Goal: Task Accomplishment & Management: Manage account settings

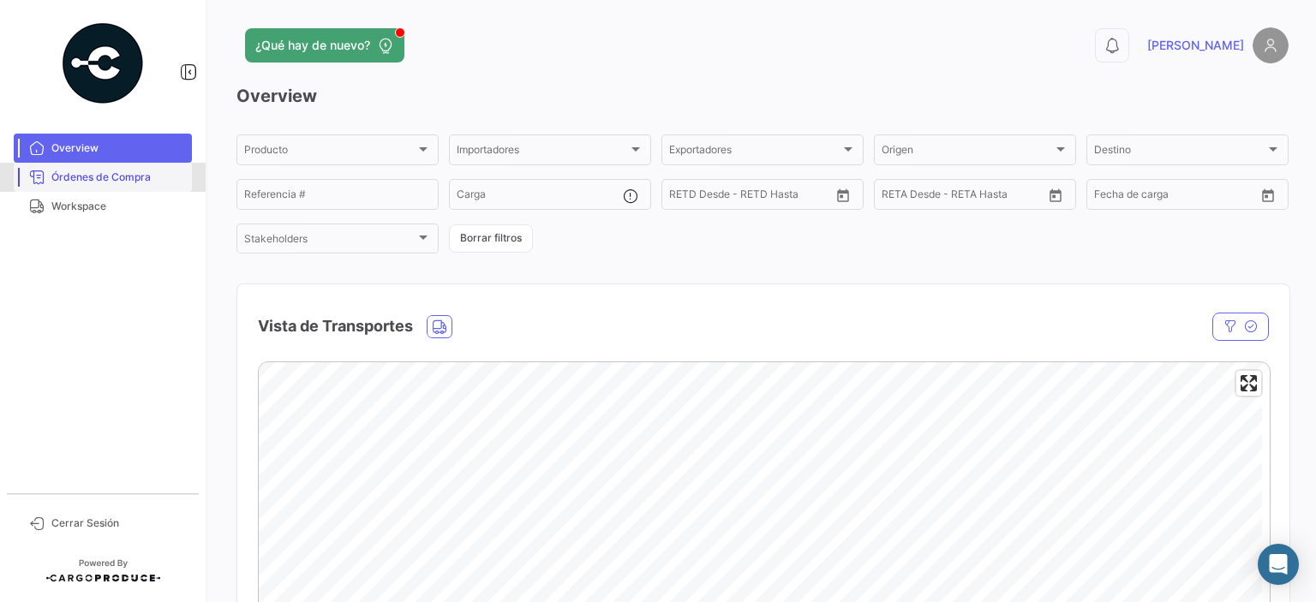
click at [110, 178] on span "Órdenes de Compra" at bounding box center [118, 177] width 134 height 15
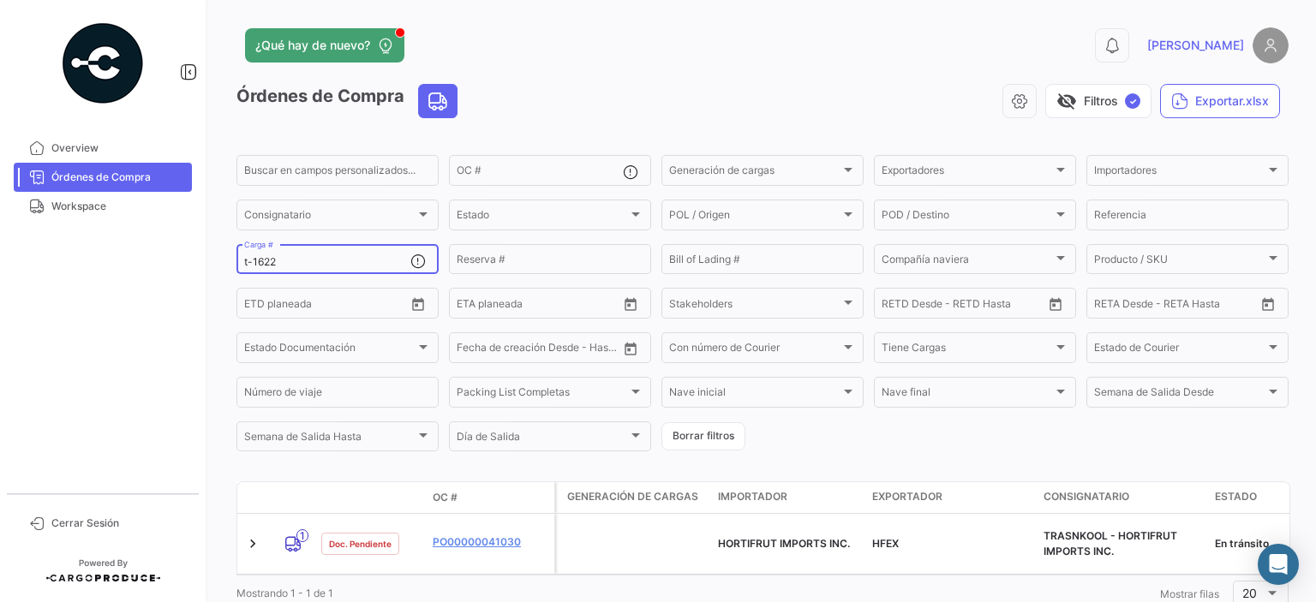
click at [266, 258] on input "t-1622" at bounding box center [327, 262] width 166 height 12
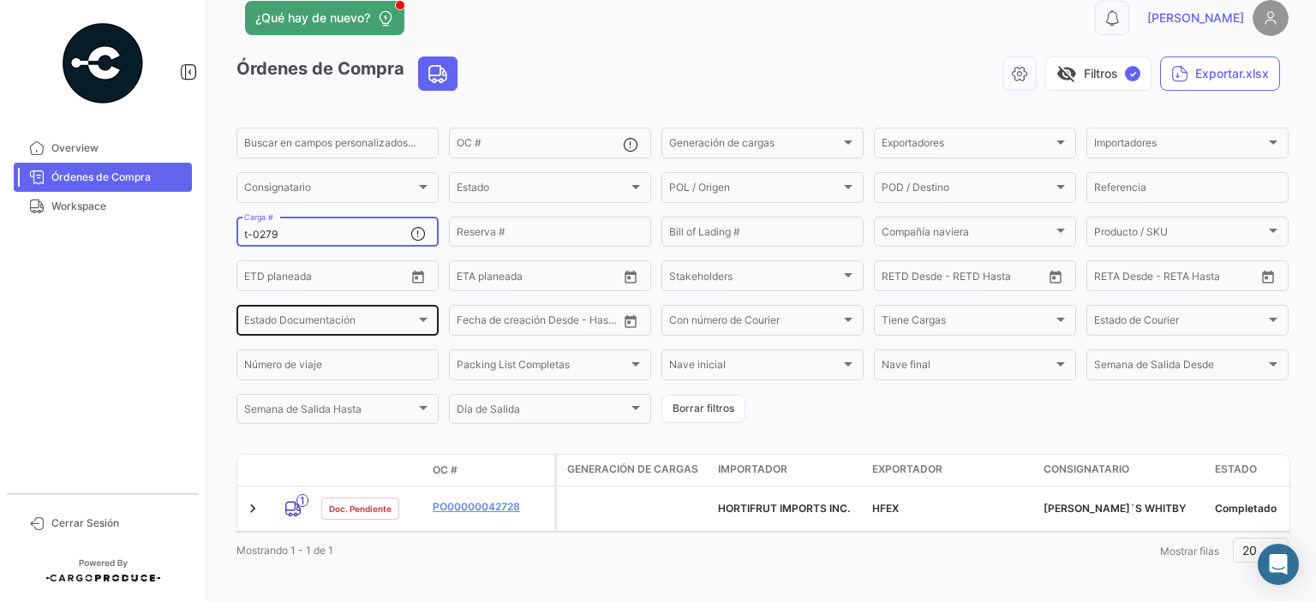
scroll to position [41, 0]
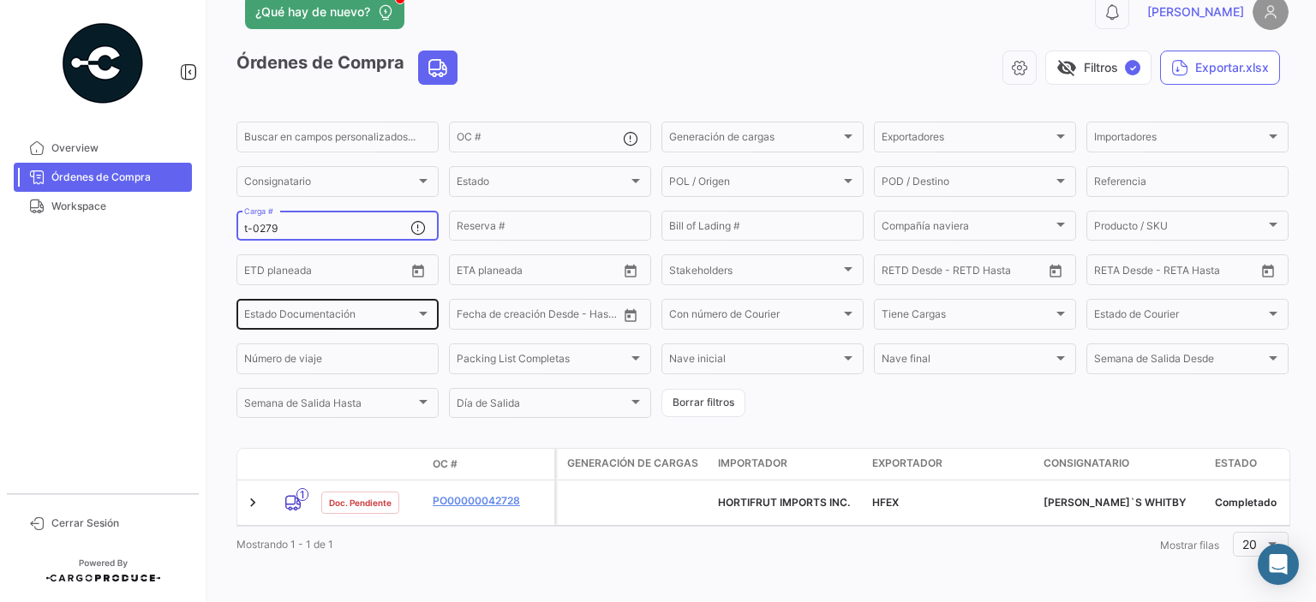
type input "t-0279"
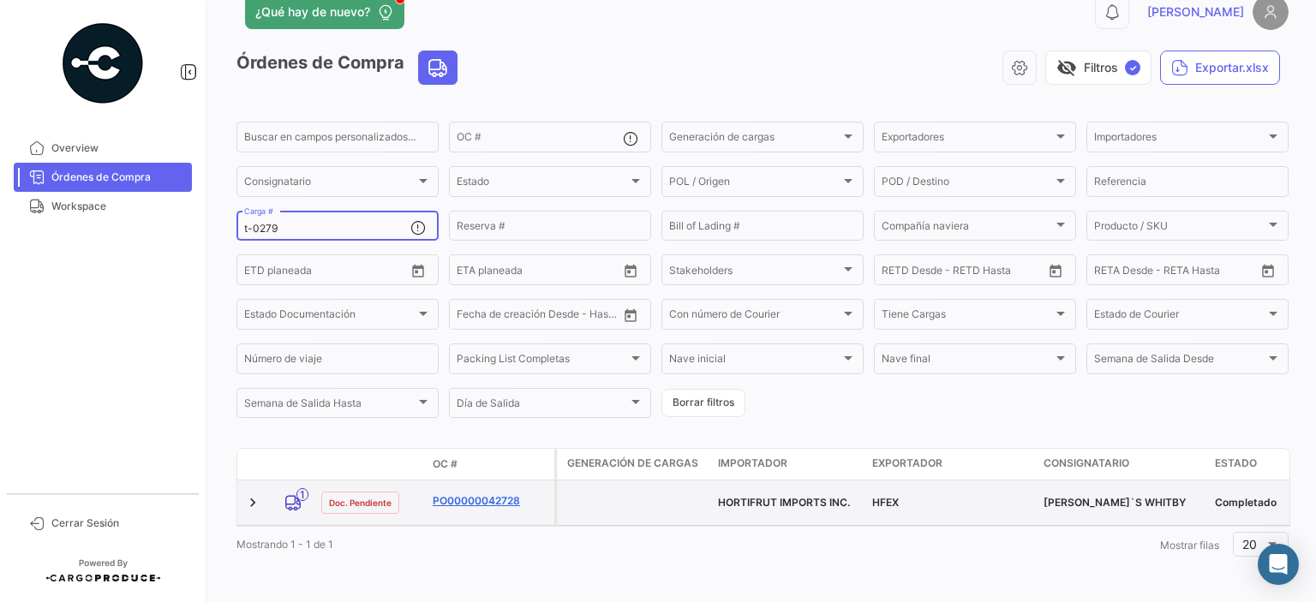
click at [476, 494] on link "PO00000042728" at bounding box center [490, 500] width 115 height 15
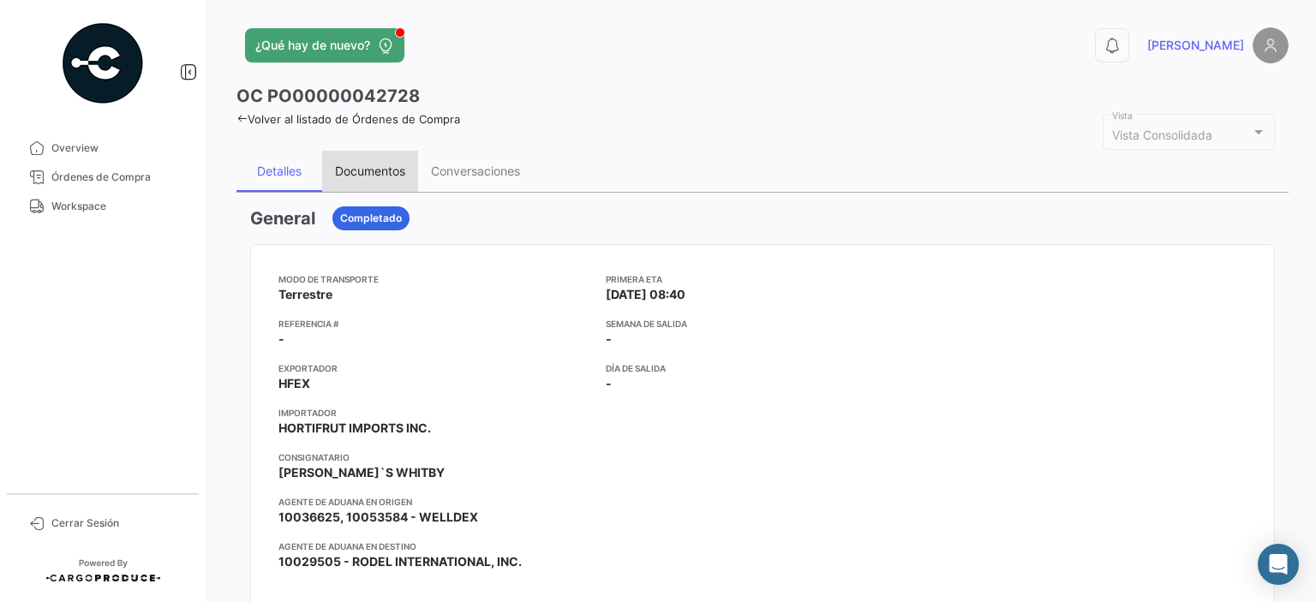
click at [365, 170] on div "Documentos" at bounding box center [370, 171] width 70 height 15
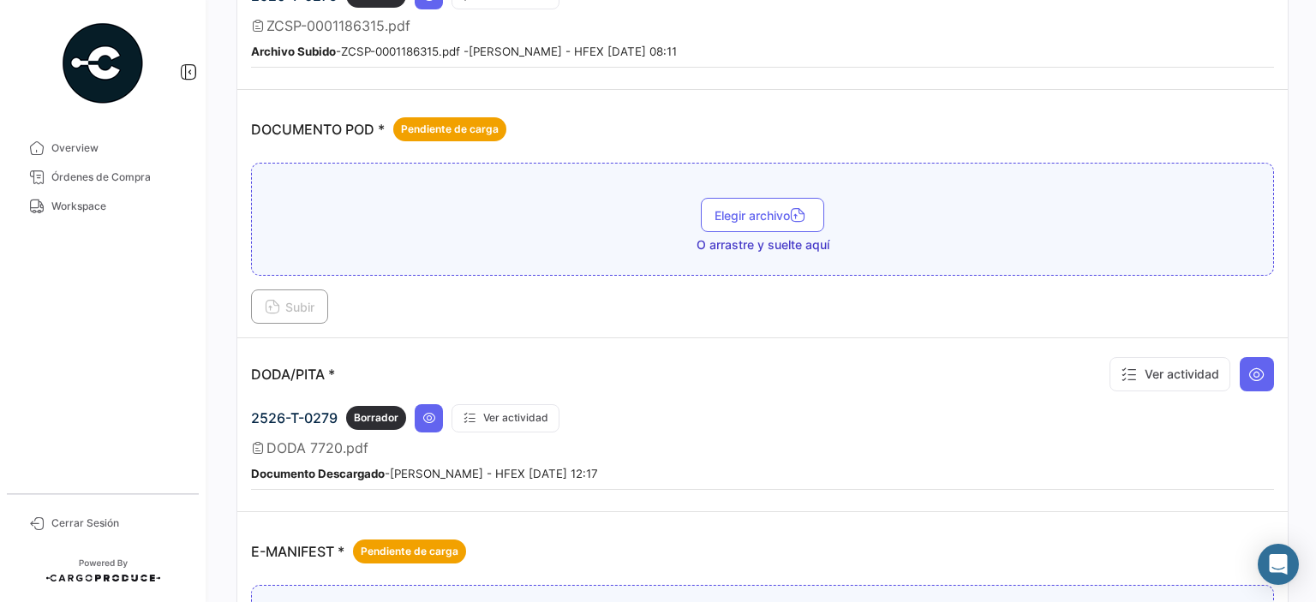
scroll to position [1113, 0]
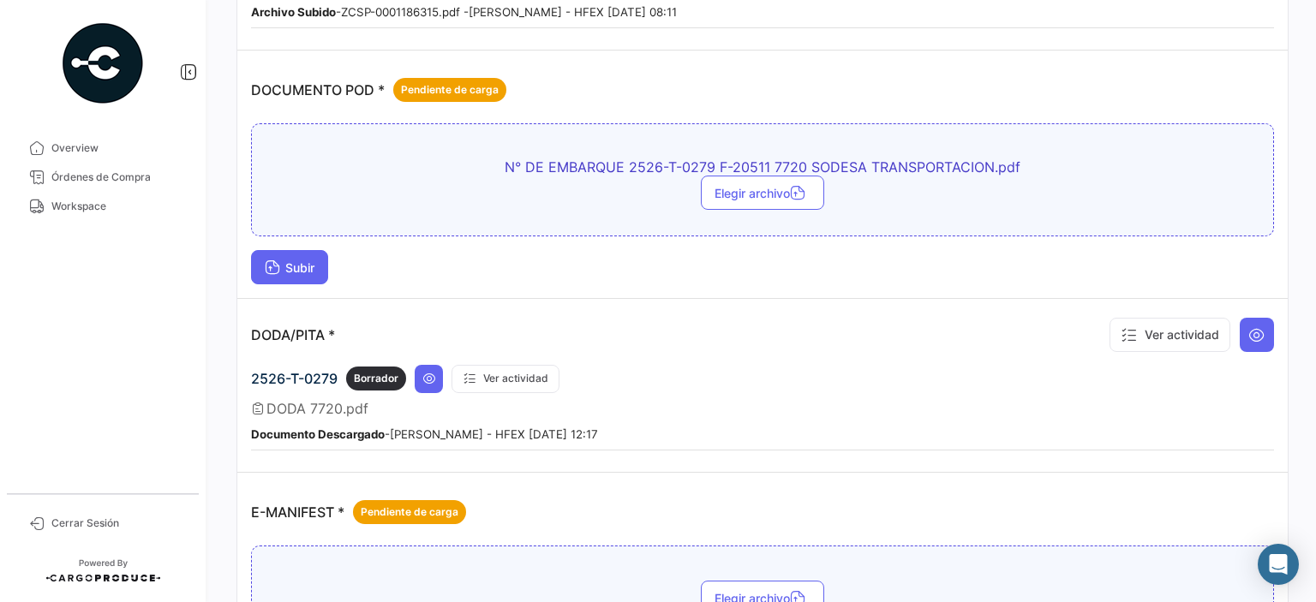
click at [266, 266] on button "Subir" at bounding box center [289, 267] width 77 height 34
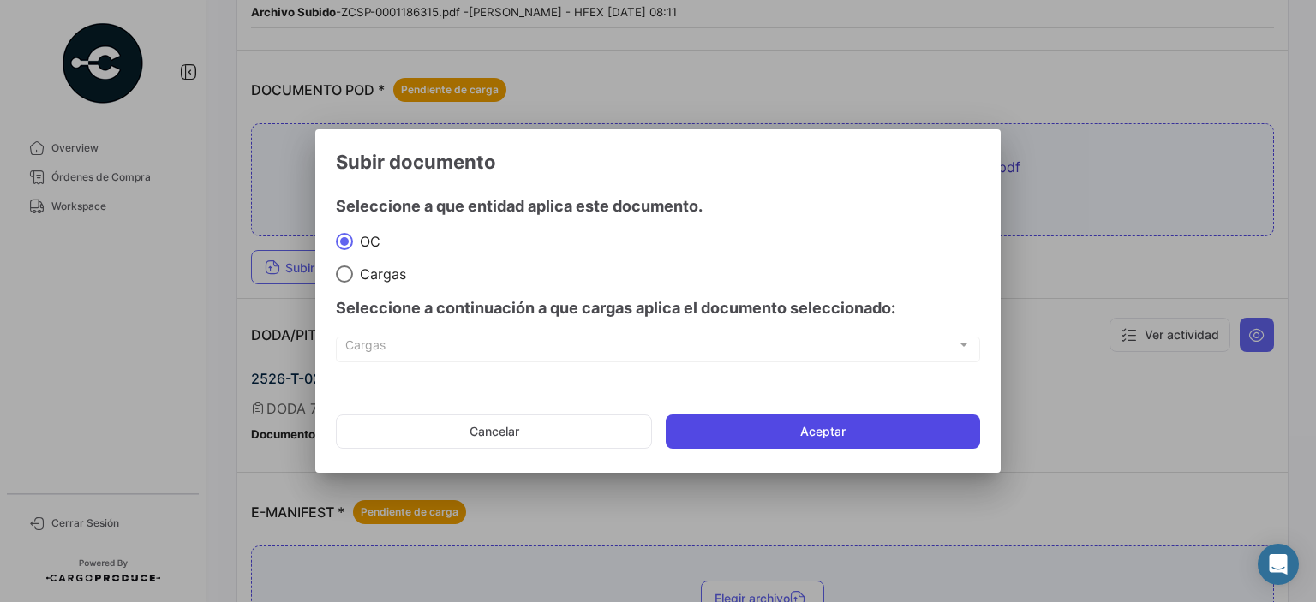
click at [799, 434] on button "Aceptar" at bounding box center [823, 432] width 314 height 34
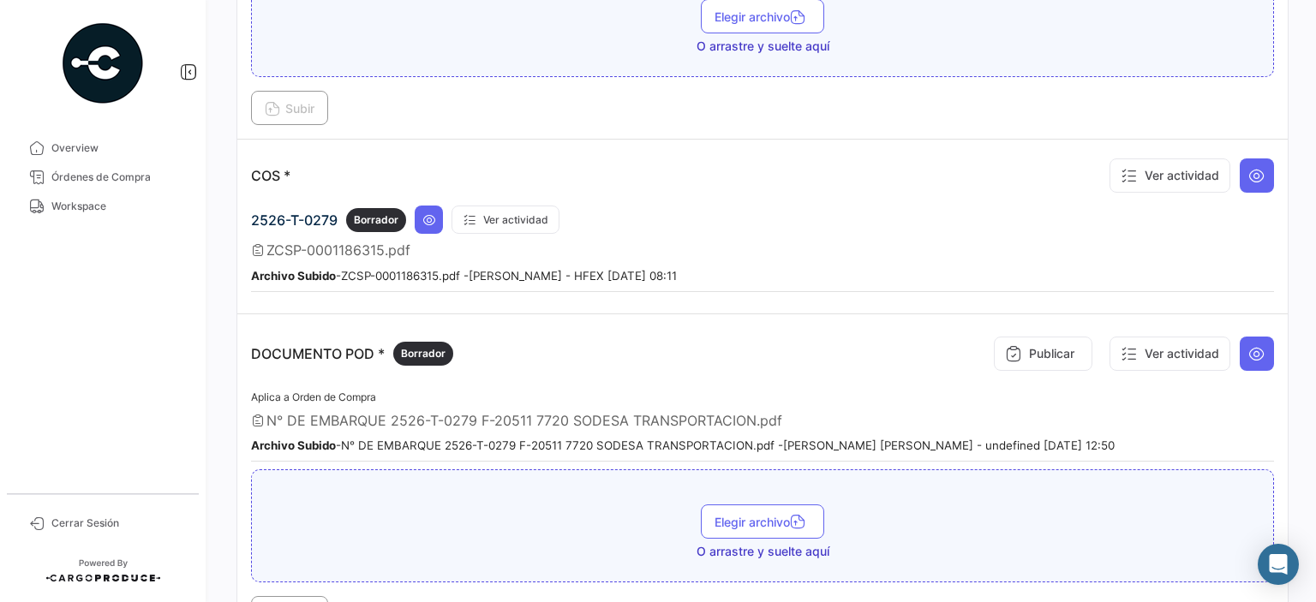
scroll to position [600, 0]
